Goal: Information Seeking & Learning: Learn about a topic

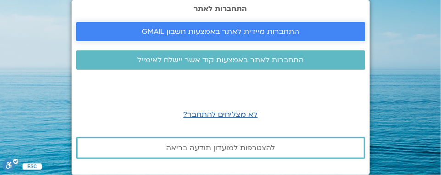
click at [232, 29] on span "התחברות מיידית לאתר באמצעות חשבון GMAIL" at bounding box center [221, 32] width 158 height 8
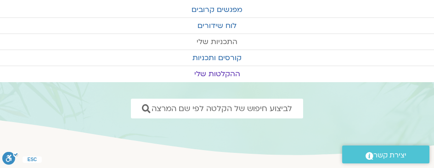
scroll to position [51, 0]
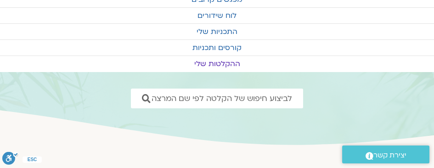
click at [223, 61] on link "ההקלטות שלי" at bounding box center [217, 64] width 434 height 16
click at [223, 62] on link "ההקלטות שלי" at bounding box center [217, 64] width 434 height 16
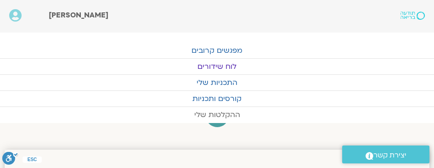
click at [231, 113] on link "ההקלטות שלי" at bounding box center [217, 115] width 434 height 16
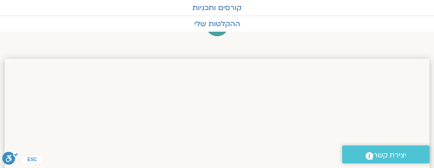
scroll to position [102, 0]
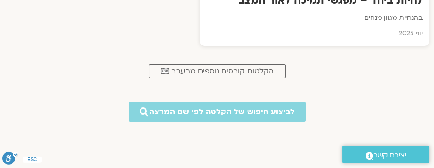
scroll to position [561, 0]
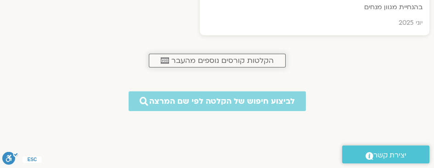
click at [225, 60] on span "הקלטות קורסים נוספים מהעבר" at bounding box center [222, 60] width 102 height 8
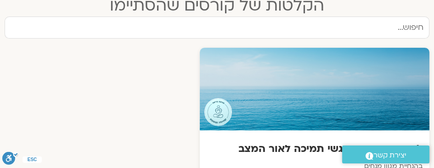
scroll to position [306, 0]
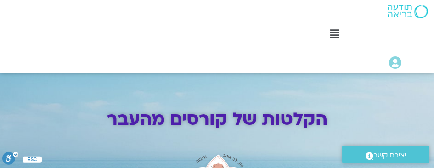
click at [261, 19] on div "Main Menu קורסים ופעילות לוח שידורים התכניות שלי קורסים ההקלטות שלי מועדון תודע…" at bounding box center [320, 36] width 225 height 73
drag, startPoint x: 268, startPoint y: 18, endPoint x: 182, endPoint y: 13, distance: 86.0
click at [259, 17] on div "Main Menu קורסים ופעילות לוח שידורים התכניות שלי קורסים ההקלטות שלי מועדון תודע…" at bounding box center [320, 36] width 225 height 73
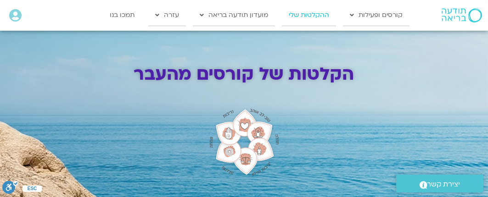
click at [311, 18] on link "ההקלטות שלי" at bounding box center [309, 15] width 54 height 21
click at [310, 16] on link "ההקלטות שלי" at bounding box center [309, 15] width 54 height 21
click at [310, 15] on link "ההקלטות שלי" at bounding box center [309, 15] width 54 height 21
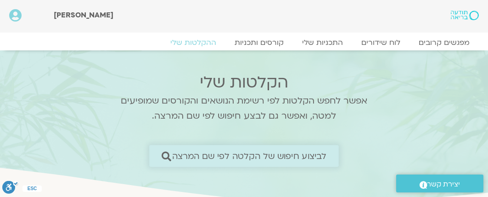
click at [297, 158] on span "לביצוע חיפוש של הקלטה לפי שם המרצה" at bounding box center [249, 157] width 155 height 10
click at [321, 156] on span "לביצוע חיפוש של הקלטה לפי שם המרצה" at bounding box center [249, 157] width 155 height 10
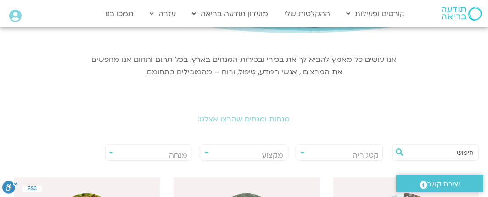
scroll to position [115, 0]
